Goal: Use online tool/utility

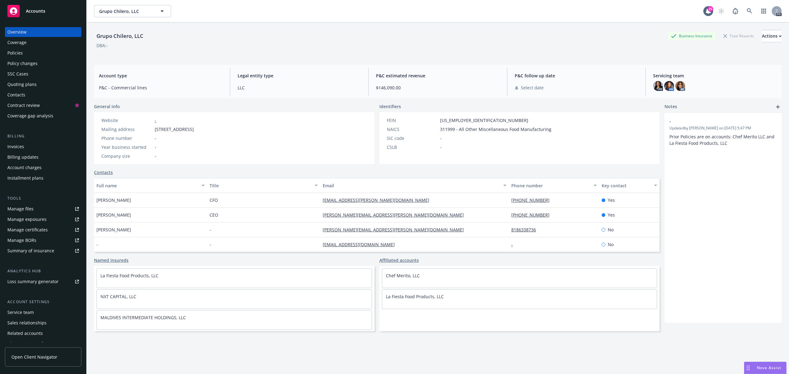
scroll to position [152, 0]
click at [746, 11] on link at bounding box center [749, 11] width 12 height 12
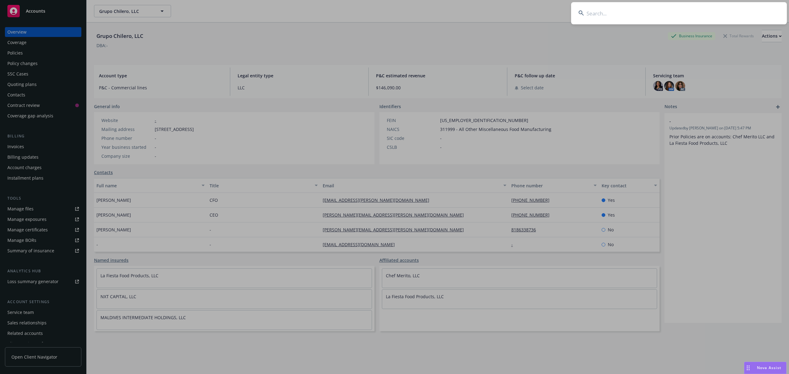
click at [766, 366] on span "Nova Assist" at bounding box center [769, 367] width 24 height 5
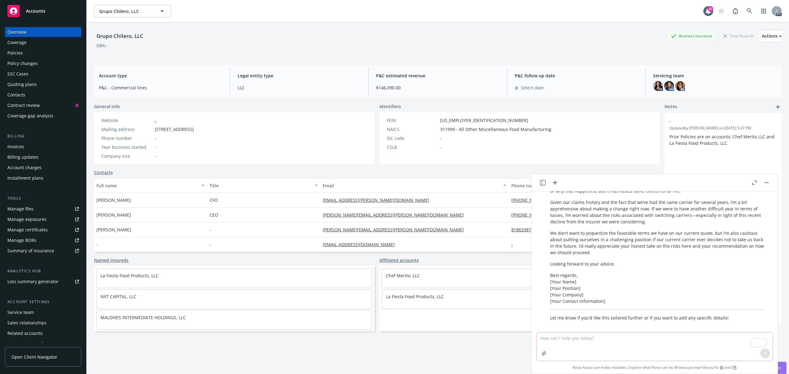
click at [618, 346] on textarea "To enrich screen reader interactions, please activate Accessibility in Grammarl…" at bounding box center [655, 347] width 236 height 28
type textarea "Add up all the premiums in this column"
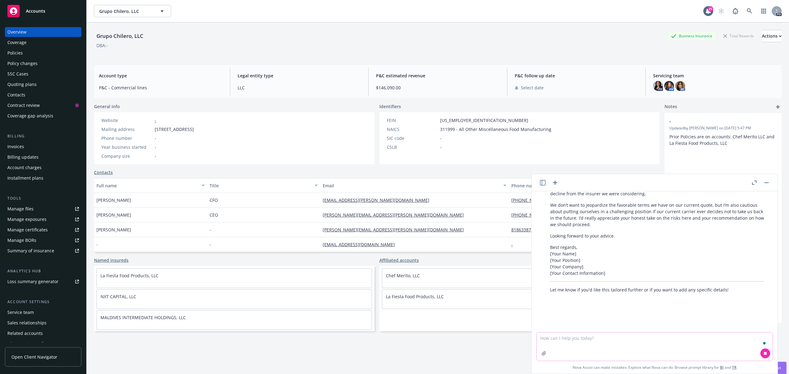
scroll to position [181, 0]
click at [618, 346] on textarea "To enrich screen reader interactions, please activate Accessibility in Grammarl…" at bounding box center [655, 347] width 236 height 28
paste textarea "Premium $75,061 Premium $161,122 Premium $106,586 Premium Included Premium $24,…"
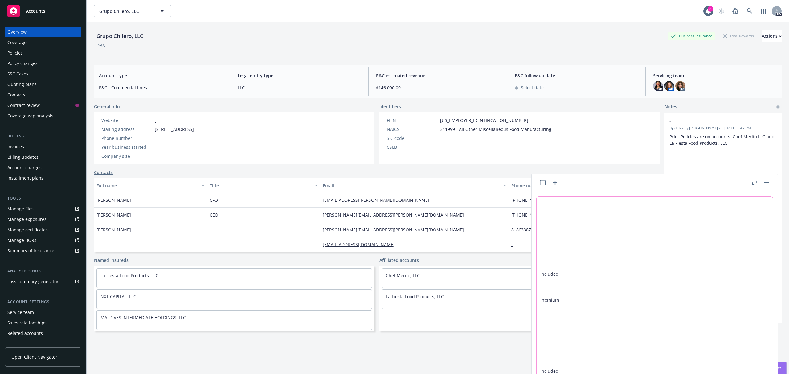
scroll to position [22, 0]
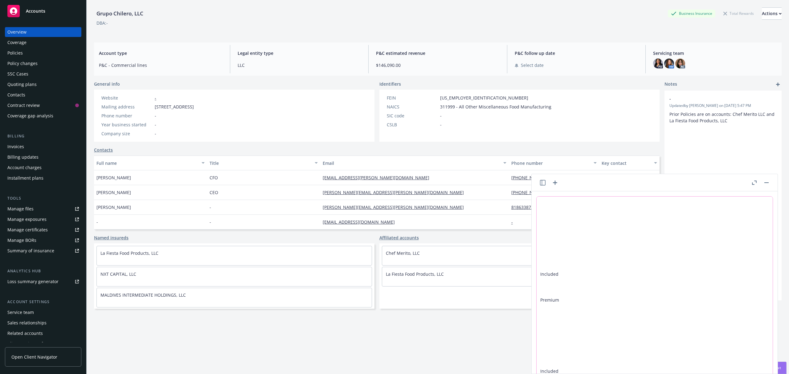
click at [663, 242] on textarea "Premium $75,061 Premium $161,122 Premium $106,586 Premium Included Premium $24,…" at bounding box center [655, 337] width 236 height 281
type textarea "Premium $75,061 Premium $161,122 Premium $106,586 Premium Included Premium $24,…"
